Goal: Use online tool/utility: Use online tool/utility

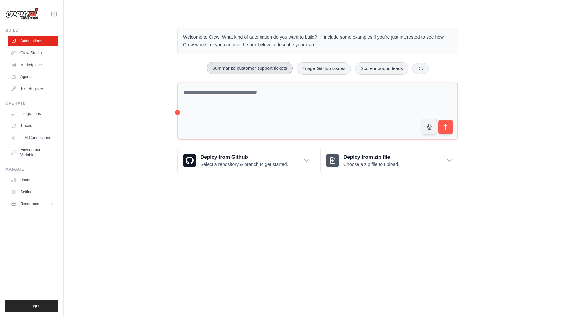
click at [254, 67] on button "Summarize customer support tickets" at bounding box center [249, 68] width 86 height 13
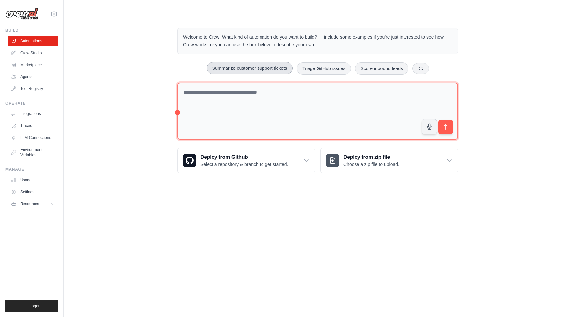
type textarea "**********"
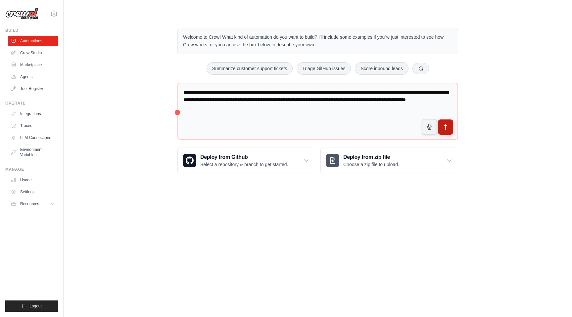
click at [388, 128] on icon "submit" at bounding box center [445, 127] width 7 height 7
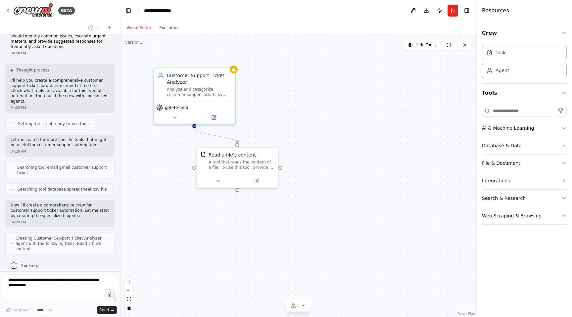
scroll to position [24, 0]
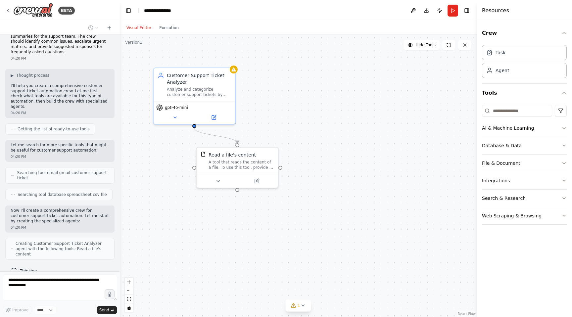
click at [328, 128] on div ".deletable-edge-delete-btn { width: 20px; height: 20px; border: 0px solid #ffff…" at bounding box center [298, 175] width 357 height 283
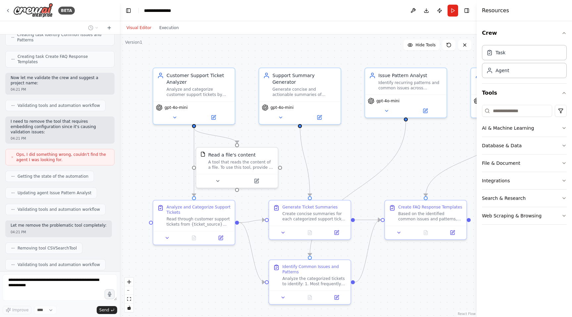
scroll to position [424, 0]
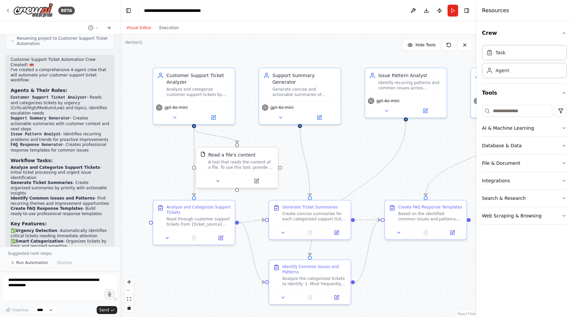
click at [156, 177] on div ".deletable-edge-delete-btn { width: 20px; height: 20px; border: 0px solid #ffff…" at bounding box center [298, 175] width 357 height 283
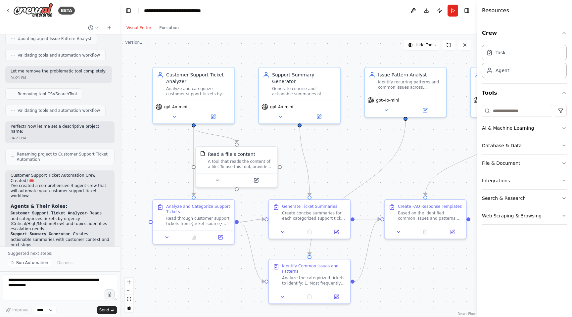
scroll to position [539, 0]
